Goal: Task Accomplishment & Management: Manage account settings

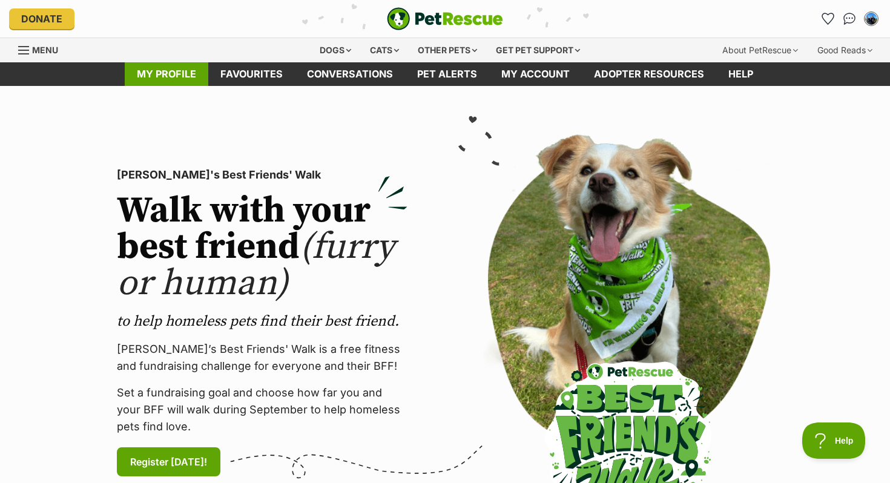
click at [164, 78] on link "My profile" at bounding box center [167, 74] width 84 height 24
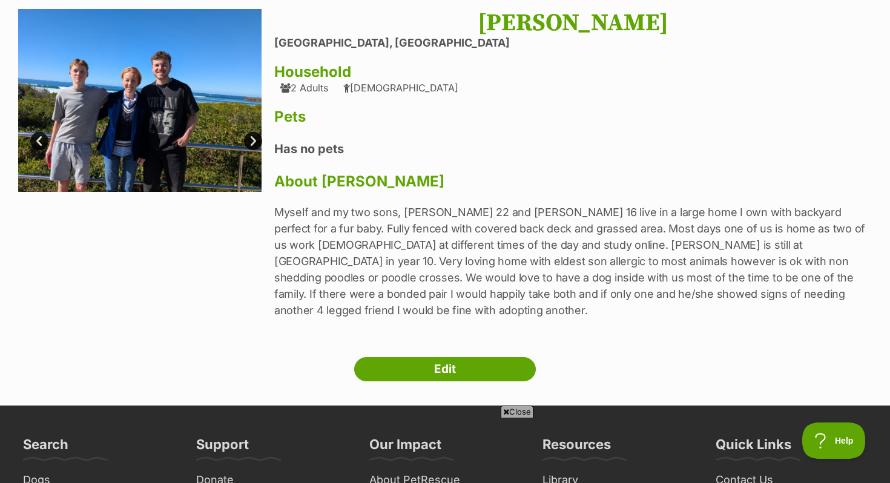
scroll to position [105, 0]
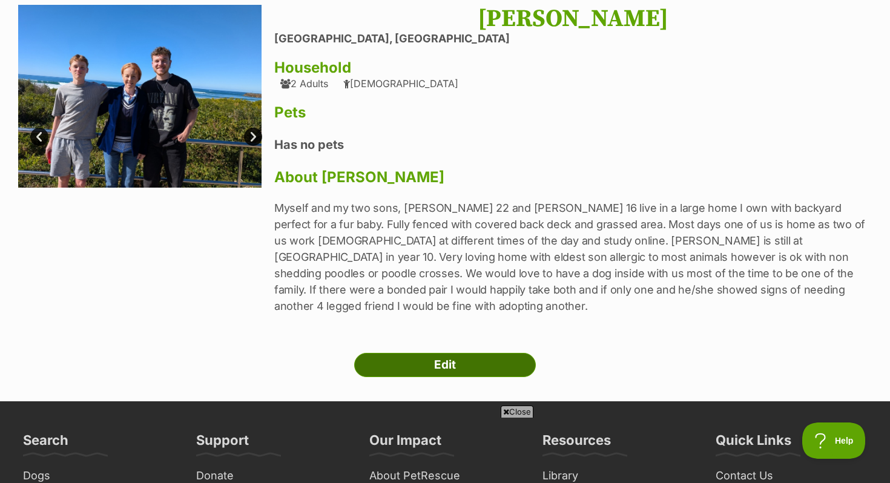
click at [443, 353] on link "Edit" at bounding box center [445, 365] width 182 height 24
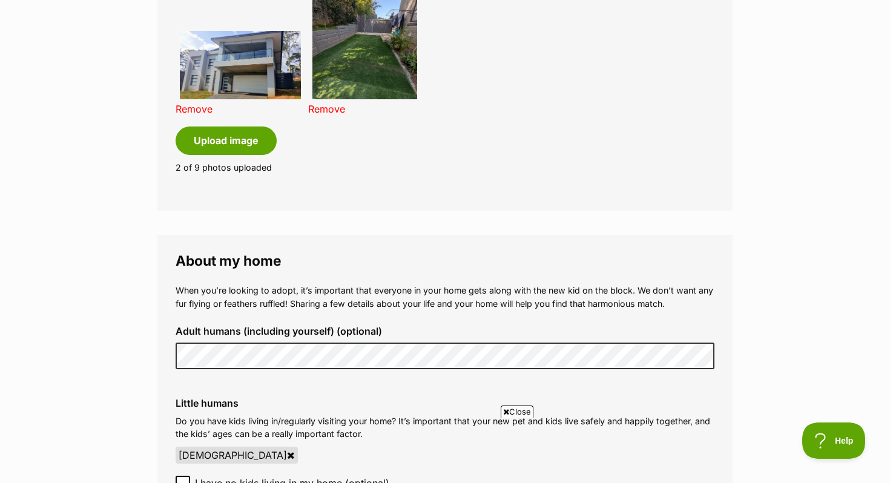
scroll to position [932, 0]
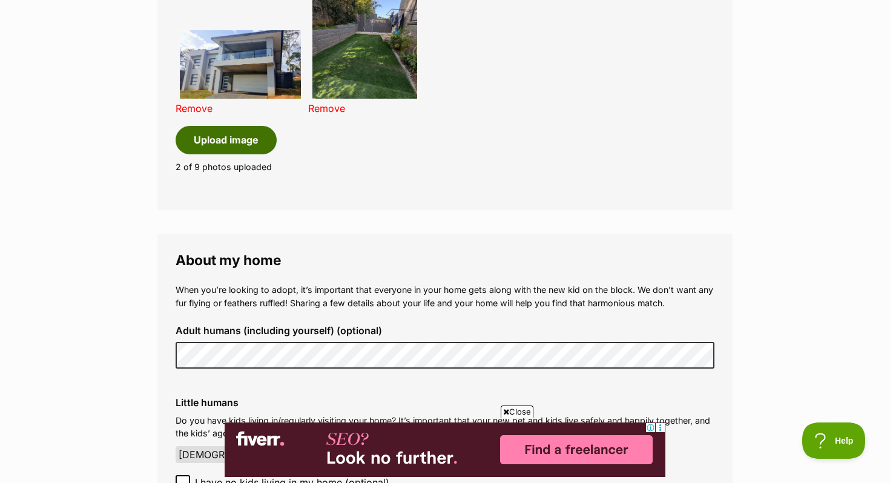
click at [233, 136] on button "Upload image" at bounding box center [226, 140] width 101 height 28
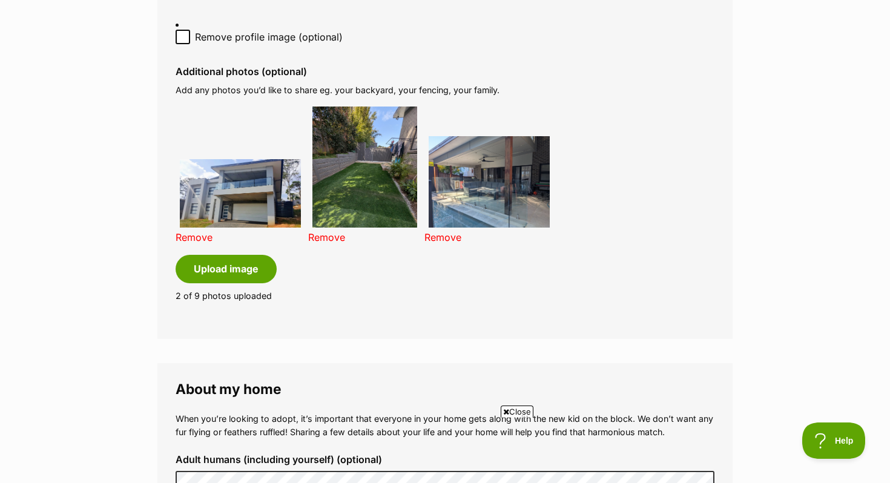
scroll to position [0, 0]
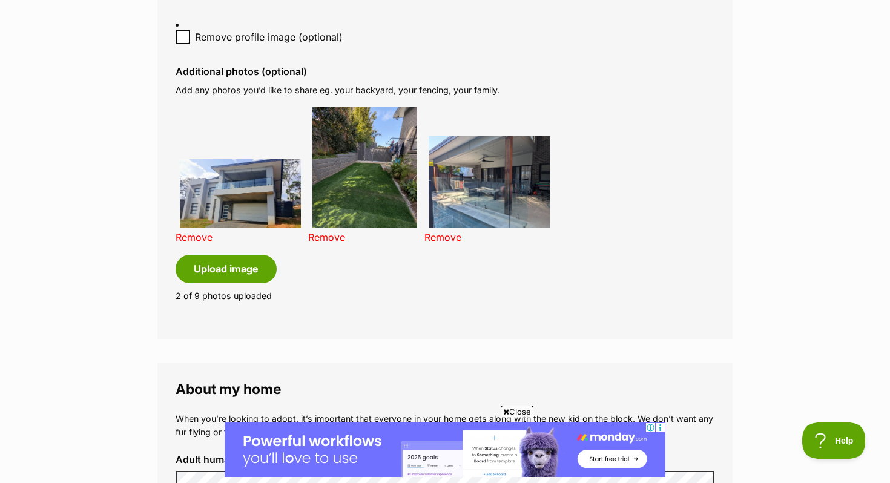
click at [198, 238] on link "Remove" at bounding box center [194, 237] width 37 height 12
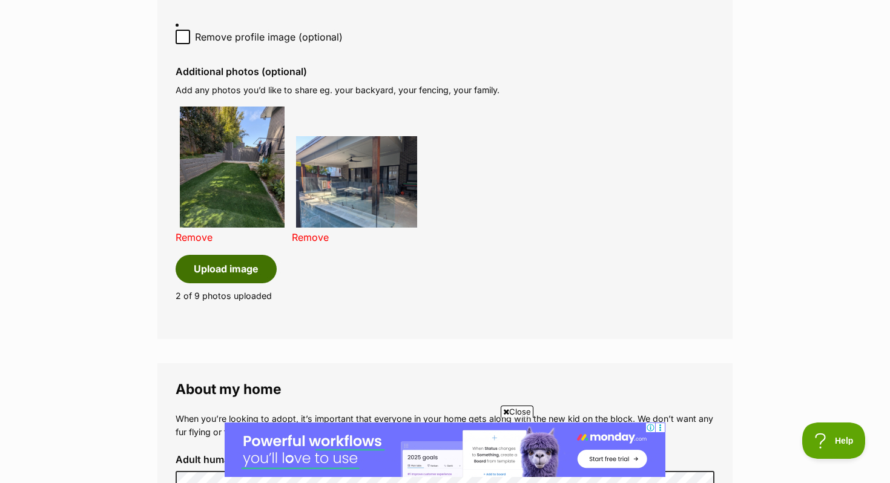
click at [215, 274] on button "Upload image" at bounding box center [226, 269] width 101 height 28
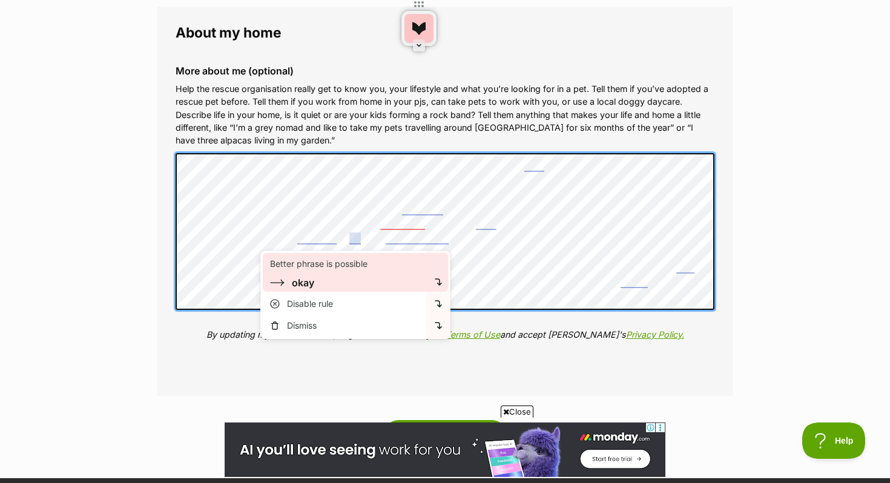
click at [355, 268] on div "Better phrase is possible" at bounding box center [318, 264] width 97 height 12
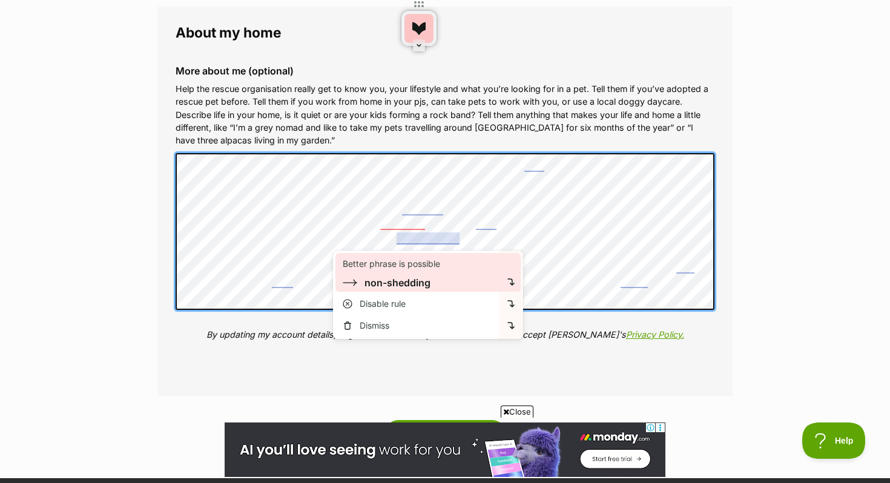
click at [411, 287] on div "non-shedding" at bounding box center [397, 282] width 66 height 11
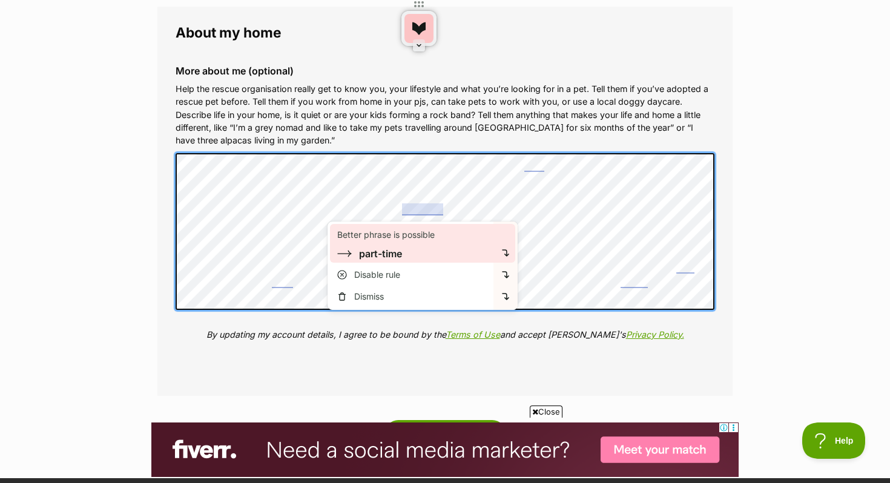
click at [393, 261] on div "Better phrase is possible part-time" at bounding box center [411, 243] width 166 height 39
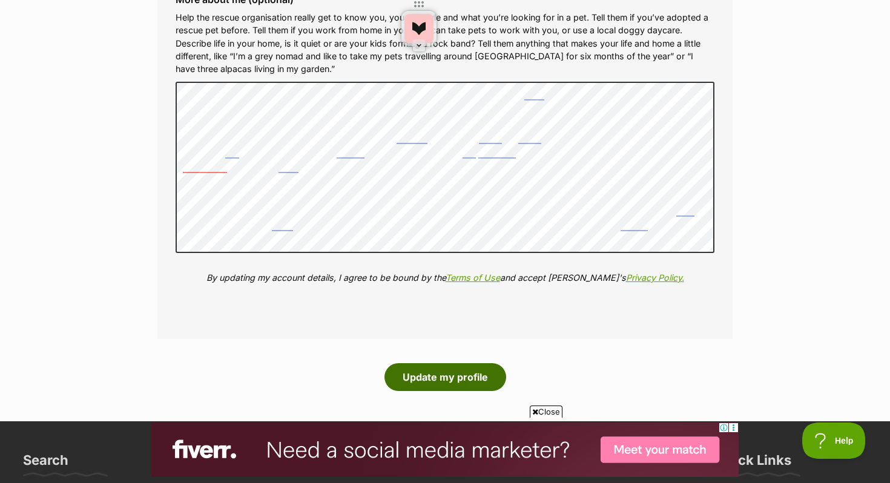
click at [442, 380] on button "Update my profile" at bounding box center [445, 377] width 122 height 28
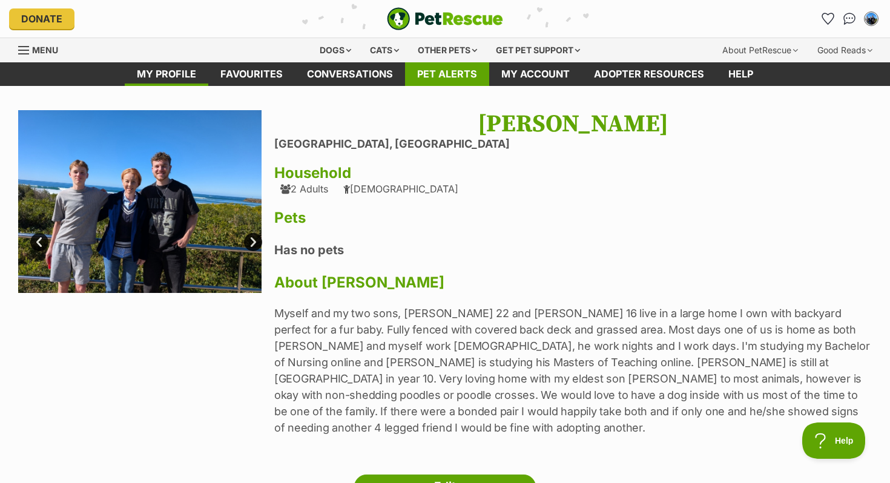
click at [454, 76] on link "Pet alerts" at bounding box center [447, 74] width 84 height 24
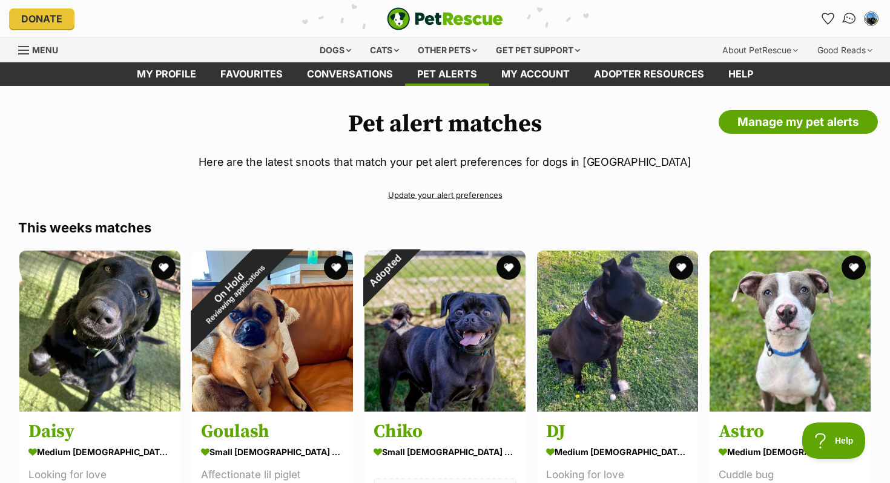
click at [851, 18] on img "Conversations" at bounding box center [850, 19] width 16 height 16
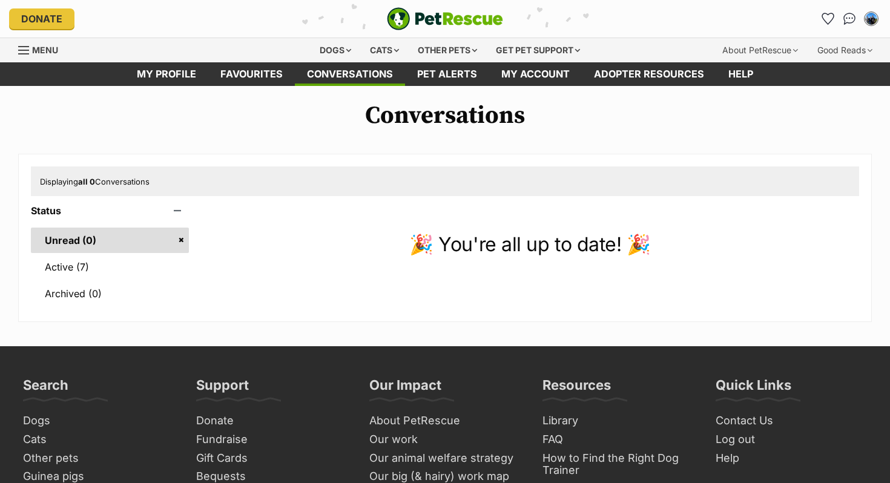
click at [827, 19] on icon "Favourites" at bounding box center [828, 18] width 12 height 11
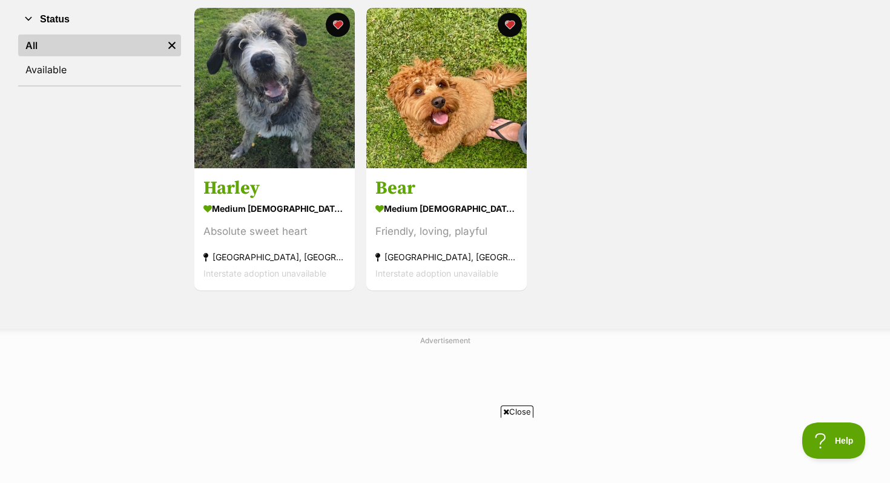
scroll to position [241, 0]
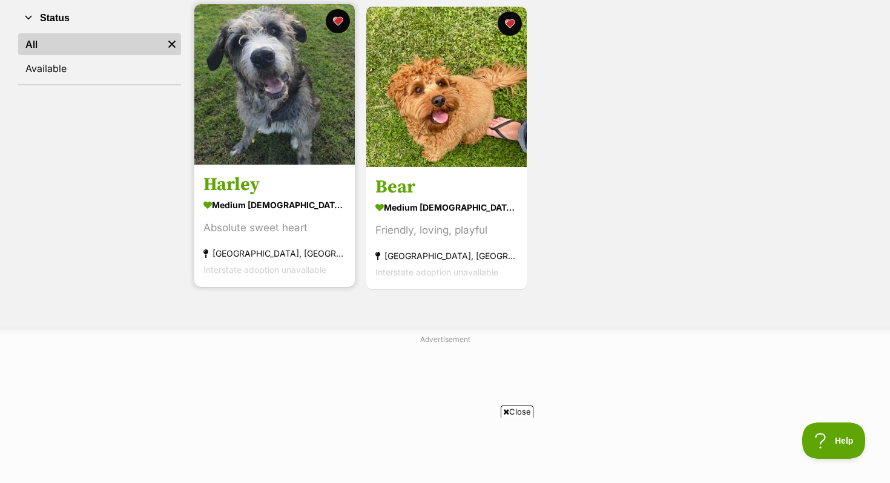
click at [258, 185] on h3 "Harley" at bounding box center [274, 185] width 142 height 23
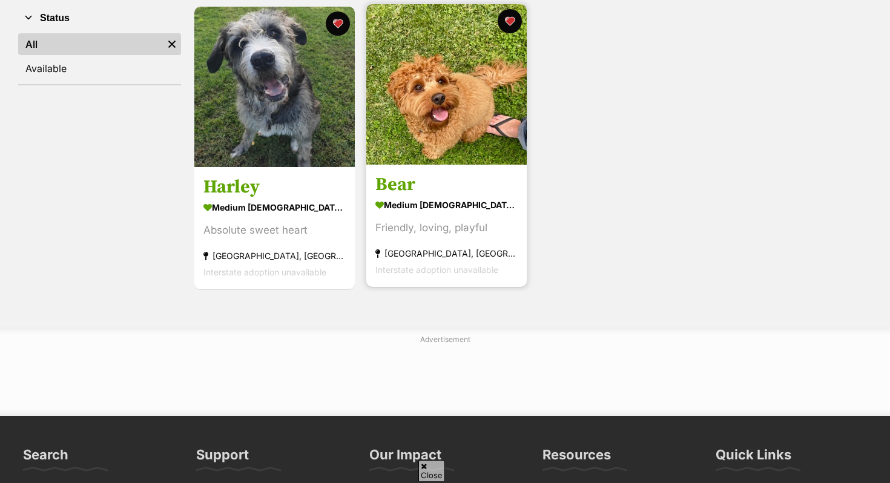
click at [455, 114] on img at bounding box center [446, 84] width 160 height 160
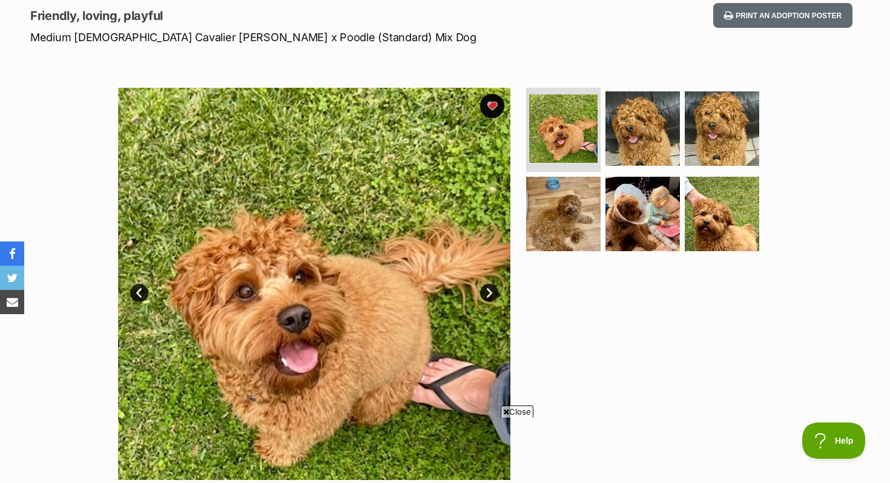
scroll to position [166, 0]
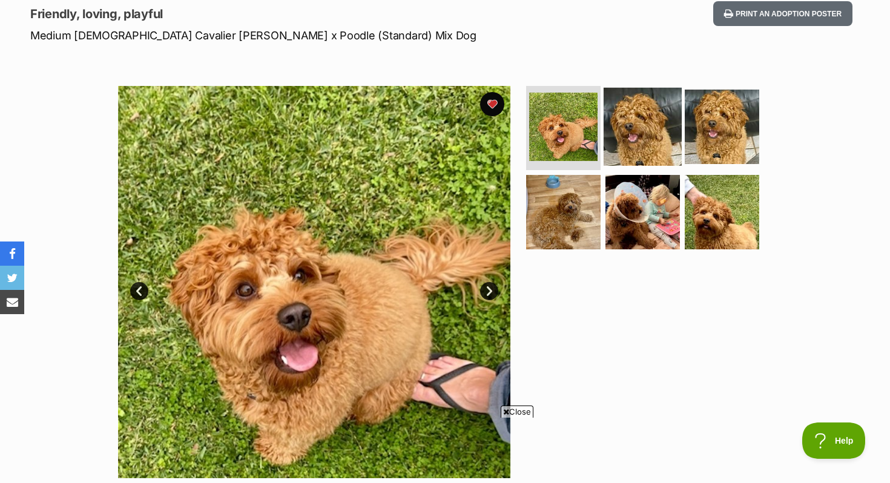
click at [624, 123] on img at bounding box center [643, 126] width 78 height 78
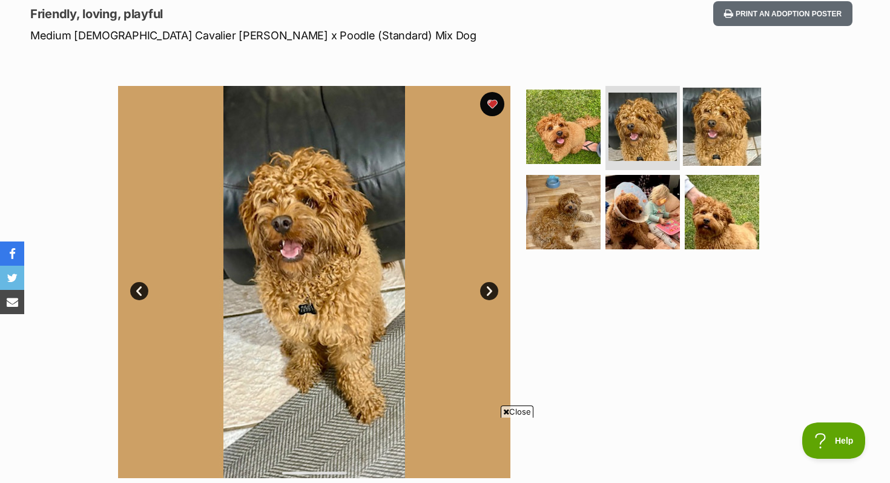
click at [721, 116] on img at bounding box center [722, 126] width 78 height 78
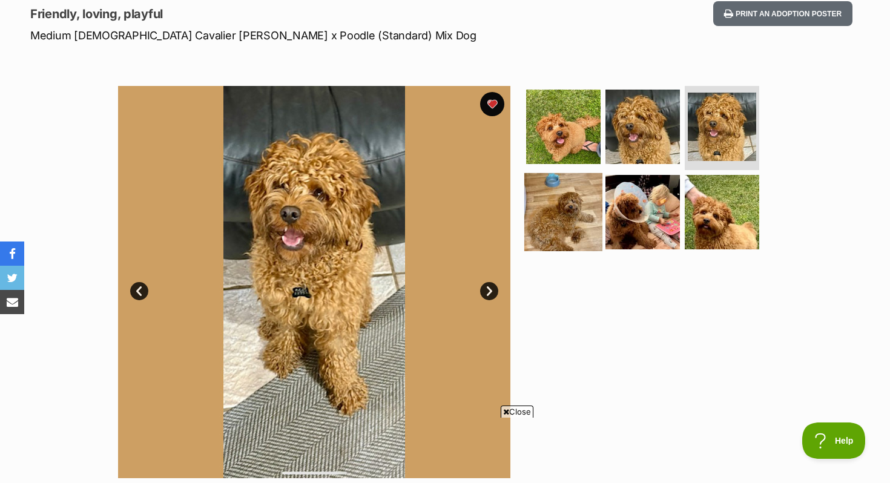
click at [572, 201] on img at bounding box center [563, 212] width 78 height 78
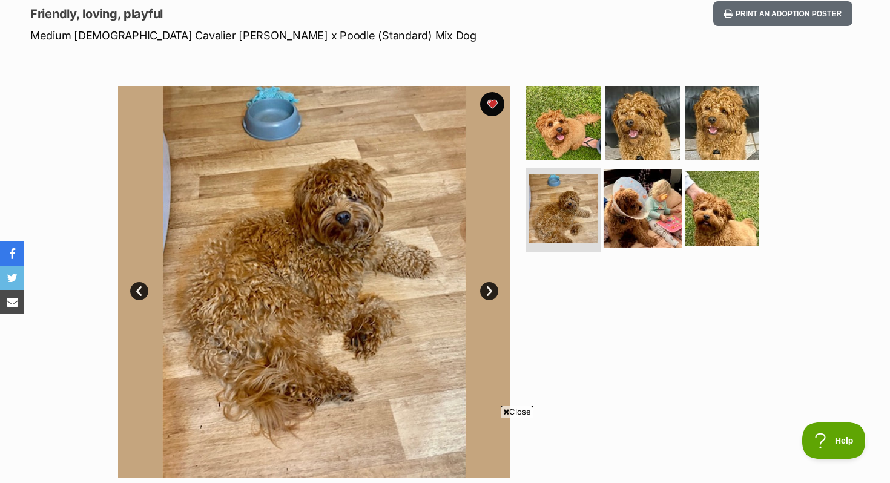
click at [627, 213] on img at bounding box center [643, 209] width 78 height 78
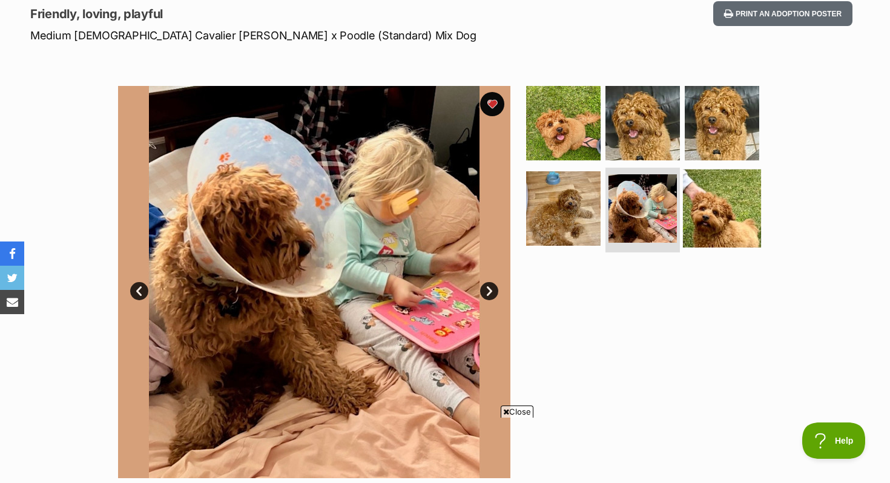
click at [715, 213] on img at bounding box center [722, 209] width 78 height 78
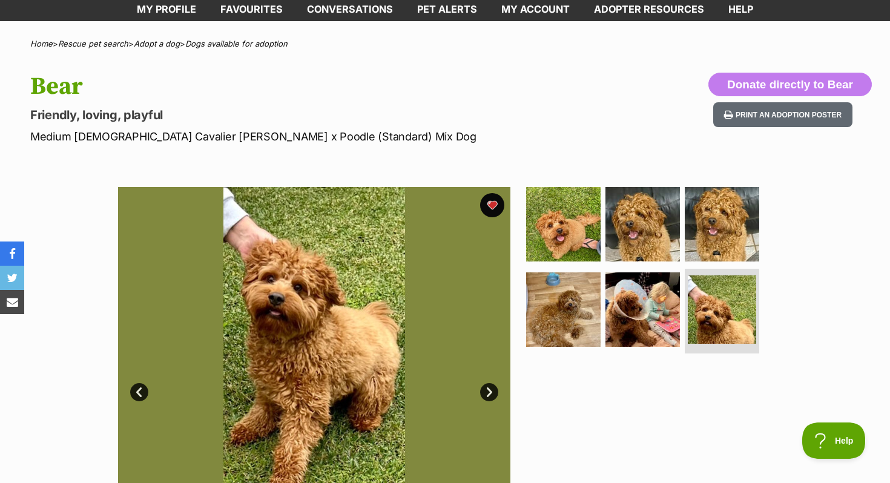
scroll to position [0, 0]
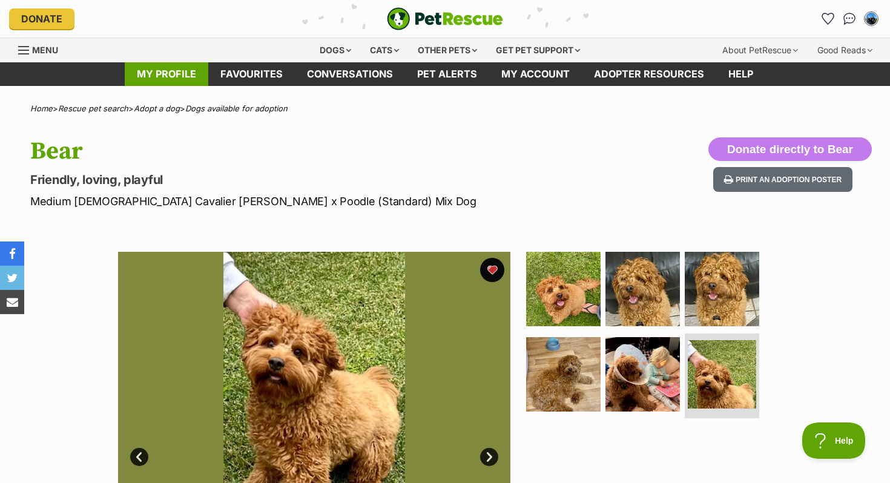
click at [172, 76] on link "My profile" at bounding box center [167, 74] width 84 height 24
